Goal: Task Accomplishment & Management: Manage account settings

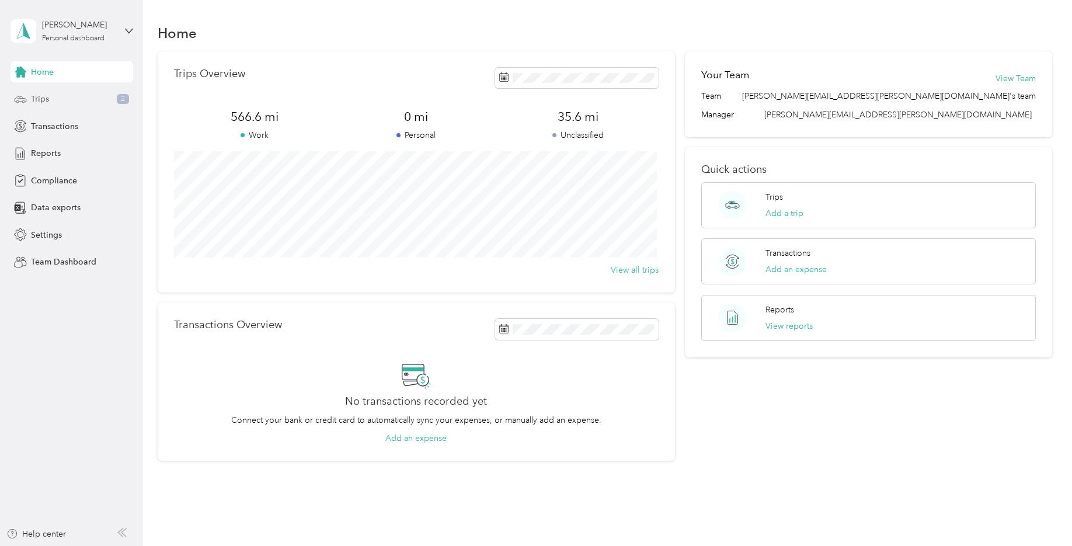
click at [76, 103] on div "Trips 2" at bounding box center [72, 99] width 123 height 21
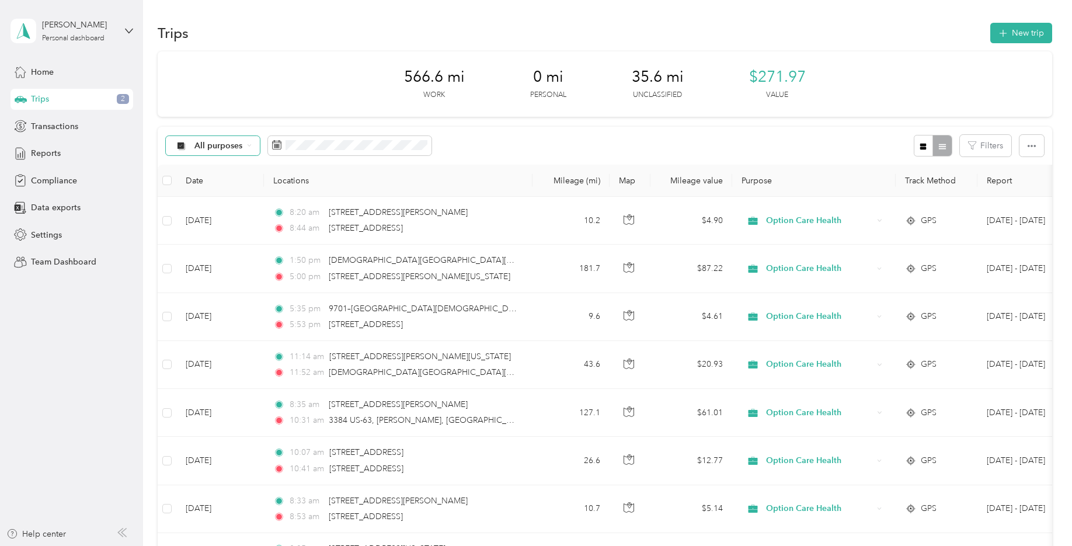
click at [211, 148] on span "All purposes" at bounding box center [218, 146] width 48 height 8
click at [210, 164] on span "All purposes" at bounding box center [231, 167] width 75 height 12
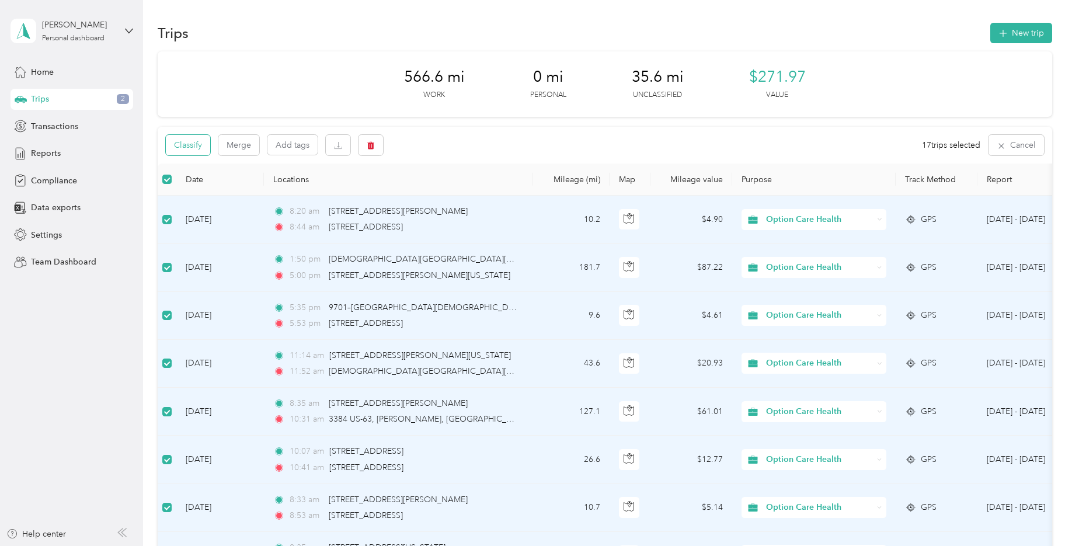
click at [196, 148] on button "Classify" at bounding box center [188, 145] width 44 height 20
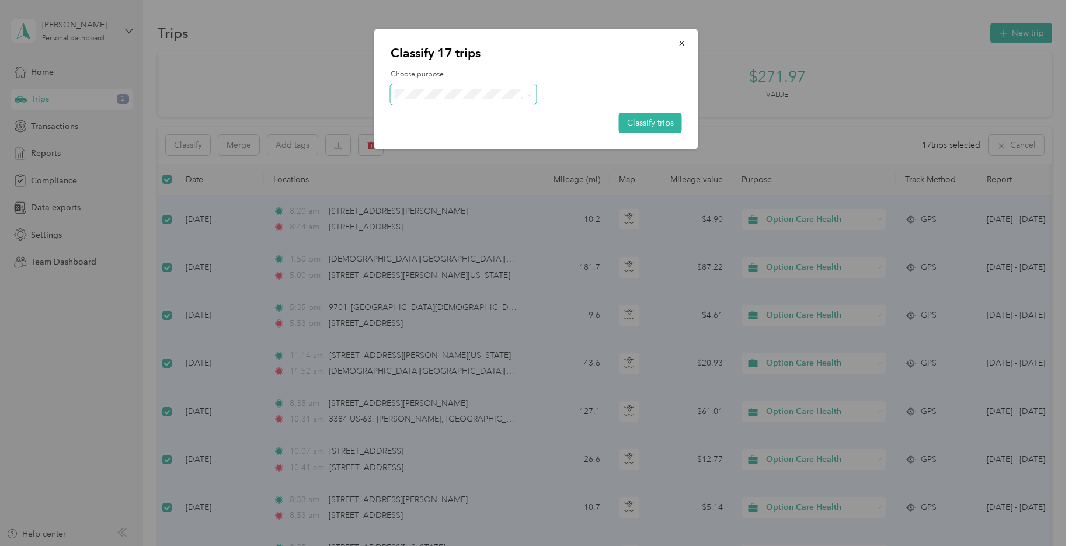
click at [529, 96] on icon at bounding box center [528, 94] width 5 height 5
click at [477, 113] on span "Option Care Health" at bounding box center [473, 114] width 109 height 12
click at [646, 124] on button "Classify trips" at bounding box center [650, 123] width 63 height 20
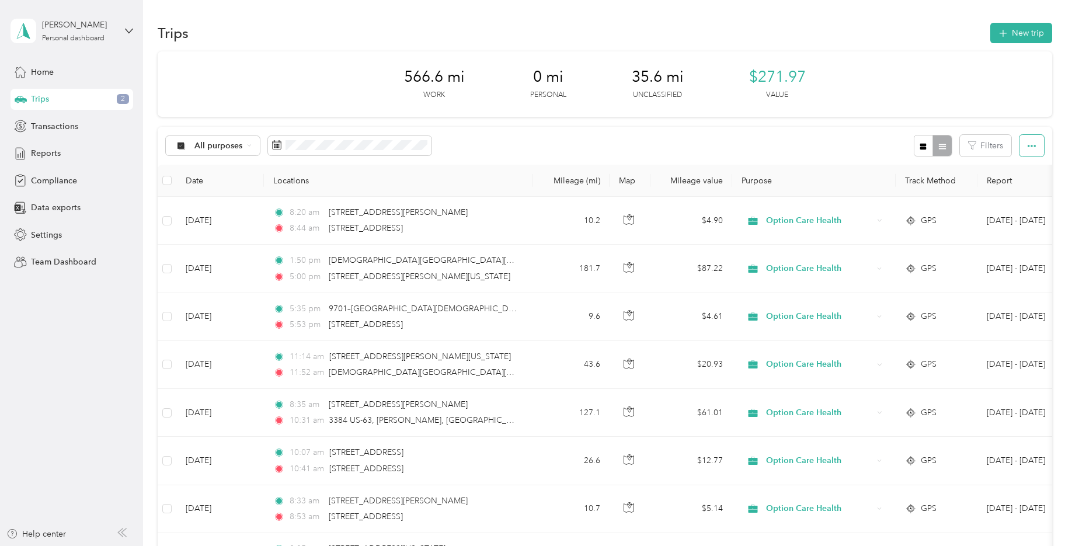
click at [1027, 147] on icon "button" at bounding box center [1031, 146] width 8 height 8
click at [591, 149] on div "All purposes Filters" at bounding box center [605, 146] width 894 height 38
click at [225, 149] on span "All purposes" at bounding box center [218, 146] width 48 height 8
click at [207, 205] on span "Option Care Health" at bounding box center [231, 204] width 75 height 12
click at [172, 180] on th at bounding box center [167, 181] width 19 height 32
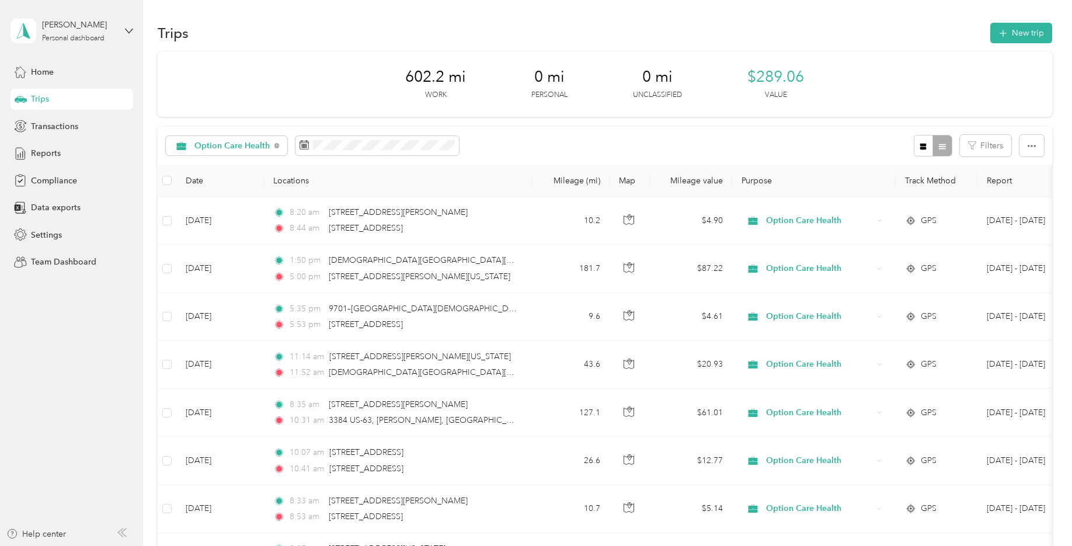
click at [937, 144] on div at bounding box center [932, 146] width 38 height 22
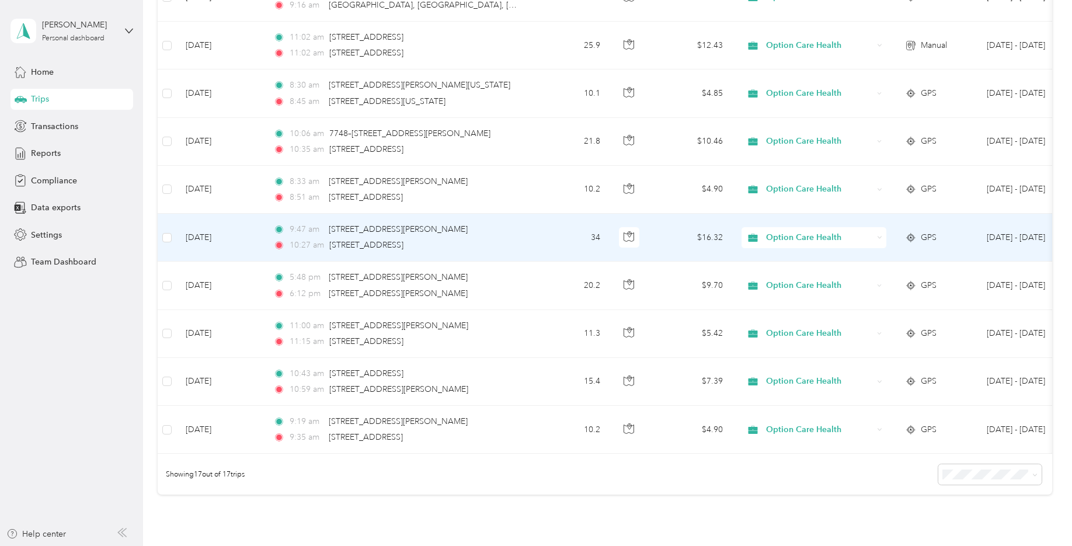
scroll to position [678, 0]
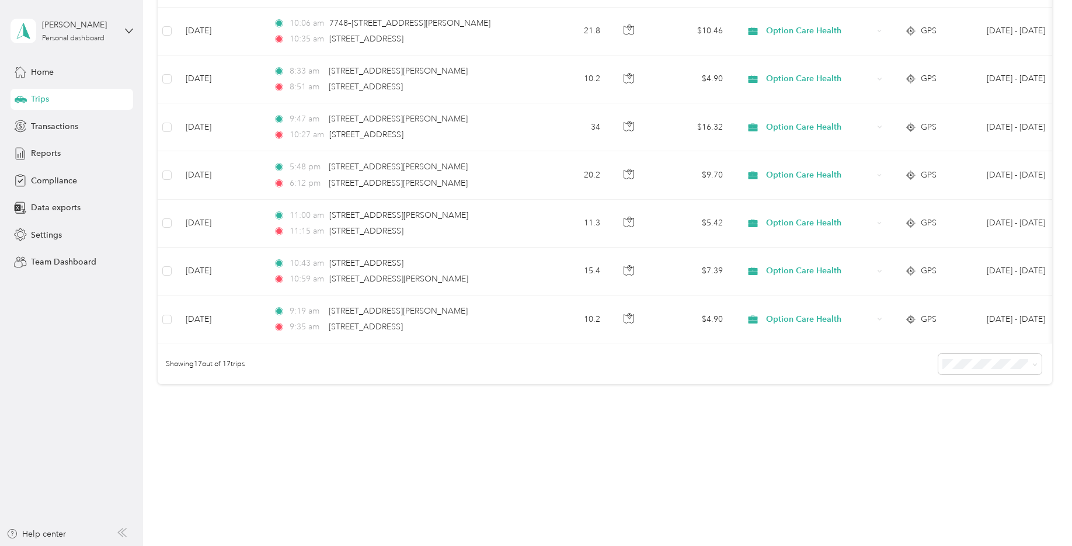
click at [962, 412] on ol "25 per load 50 per load 100 per load" at bounding box center [986, 399] width 103 height 61
click at [961, 399] on div "50 per load" at bounding box center [986, 405] width 87 height 12
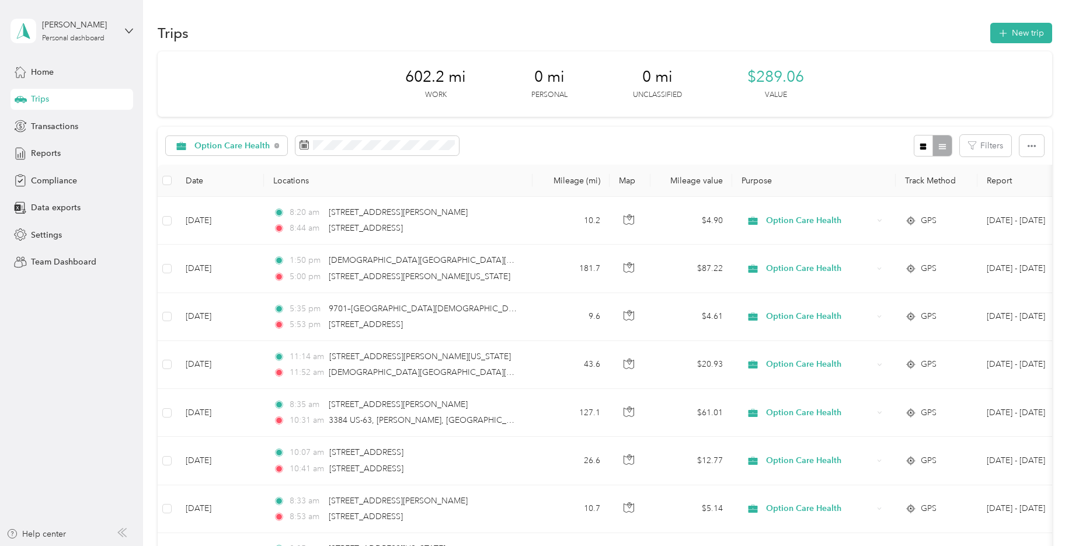
click at [61, 105] on div "Trips" at bounding box center [72, 99] width 123 height 21
click at [44, 71] on span "Home" at bounding box center [42, 72] width 23 height 12
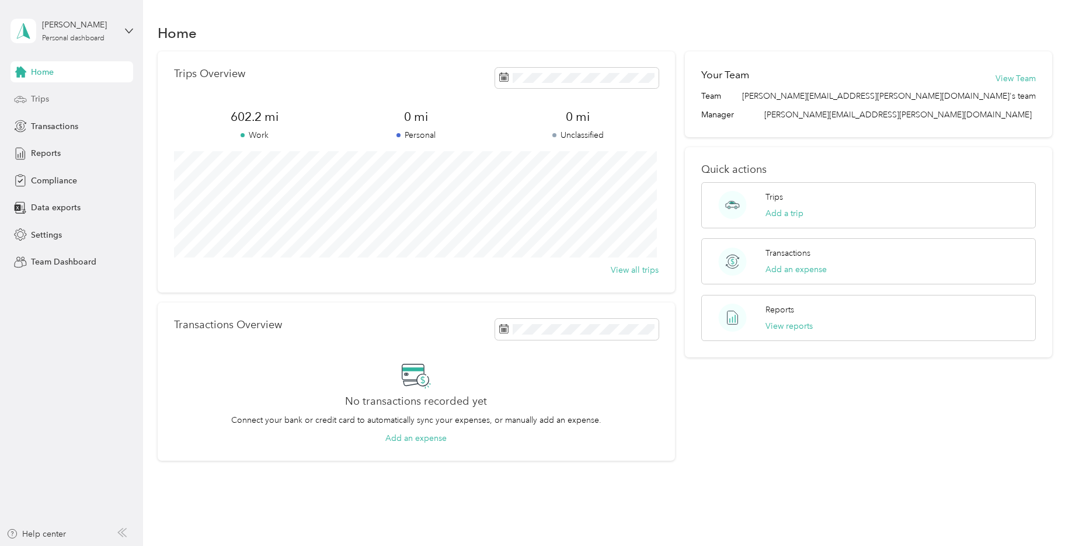
click at [41, 103] on span "Trips" at bounding box center [40, 99] width 18 height 12
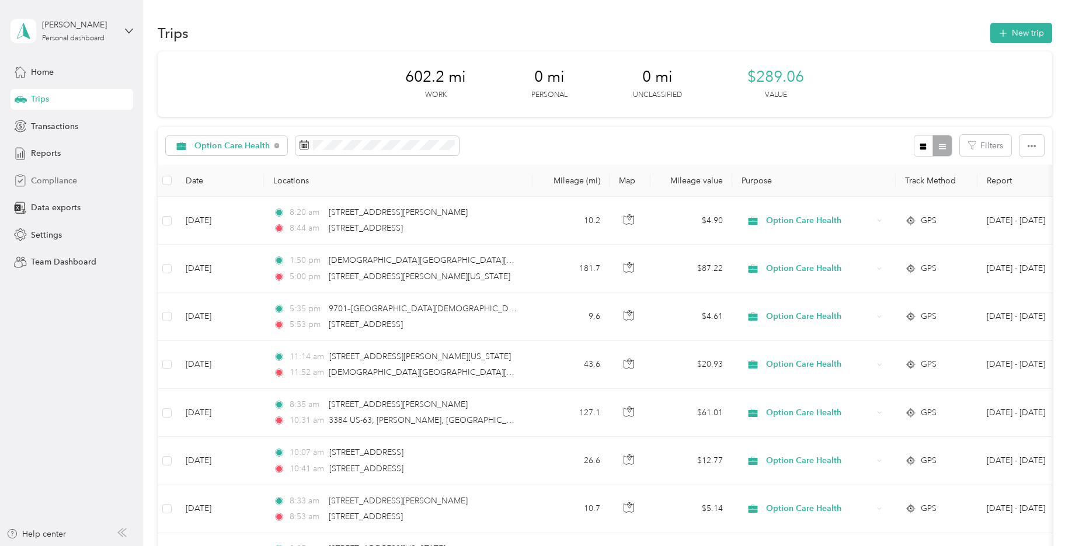
click at [56, 178] on span "Compliance" at bounding box center [54, 181] width 46 height 12
